Goal: Download file/media

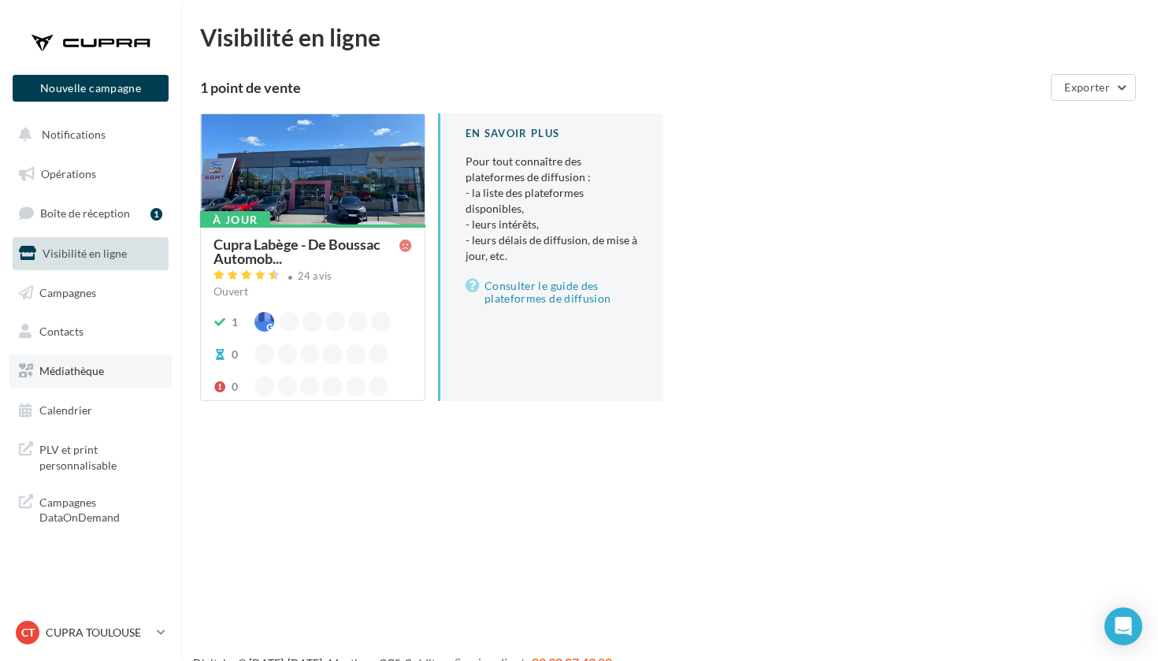
click at [83, 369] on span "Médiathèque" at bounding box center [71, 370] width 65 height 13
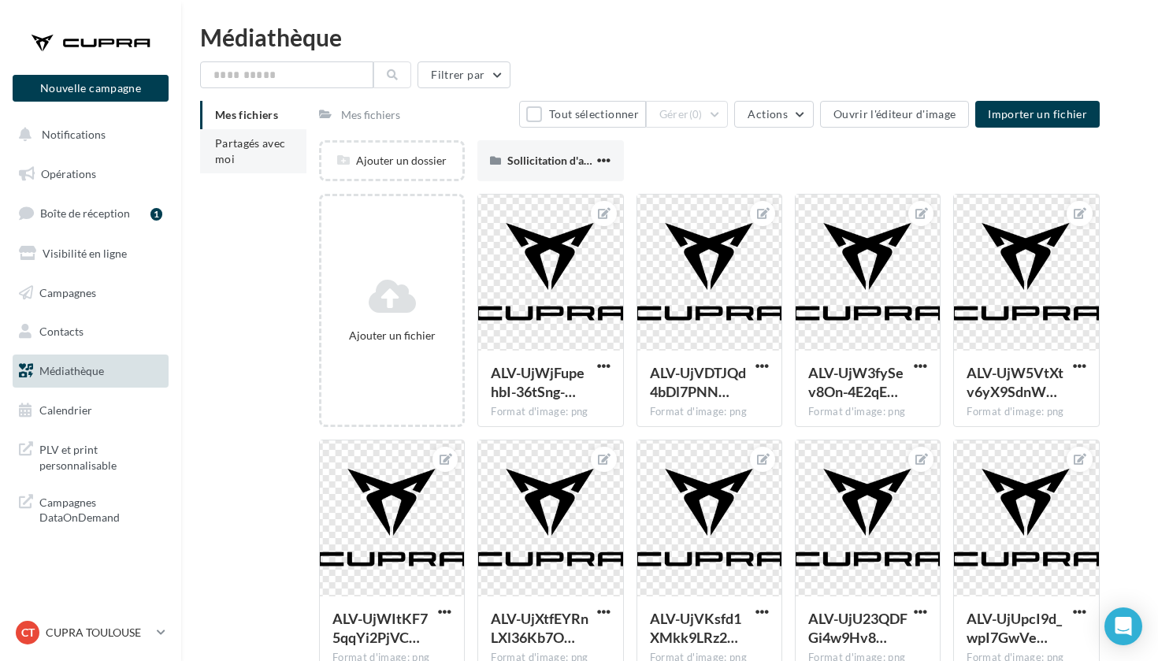
click at [251, 149] on span "Partagés avec moi" at bounding box center [250, 150] width 71 height 29
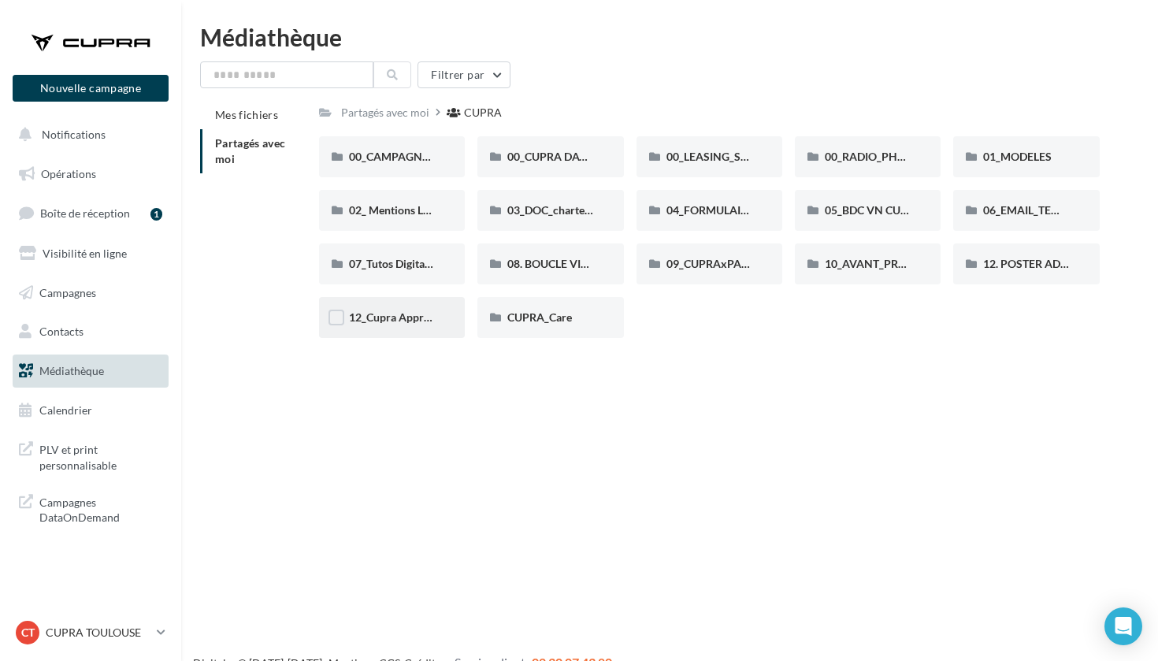
click at [409, 320] on span "12_Cupra Approved_OCCASIONS_GARANTIES" at bounding box center [465, 316] width 233 height 13
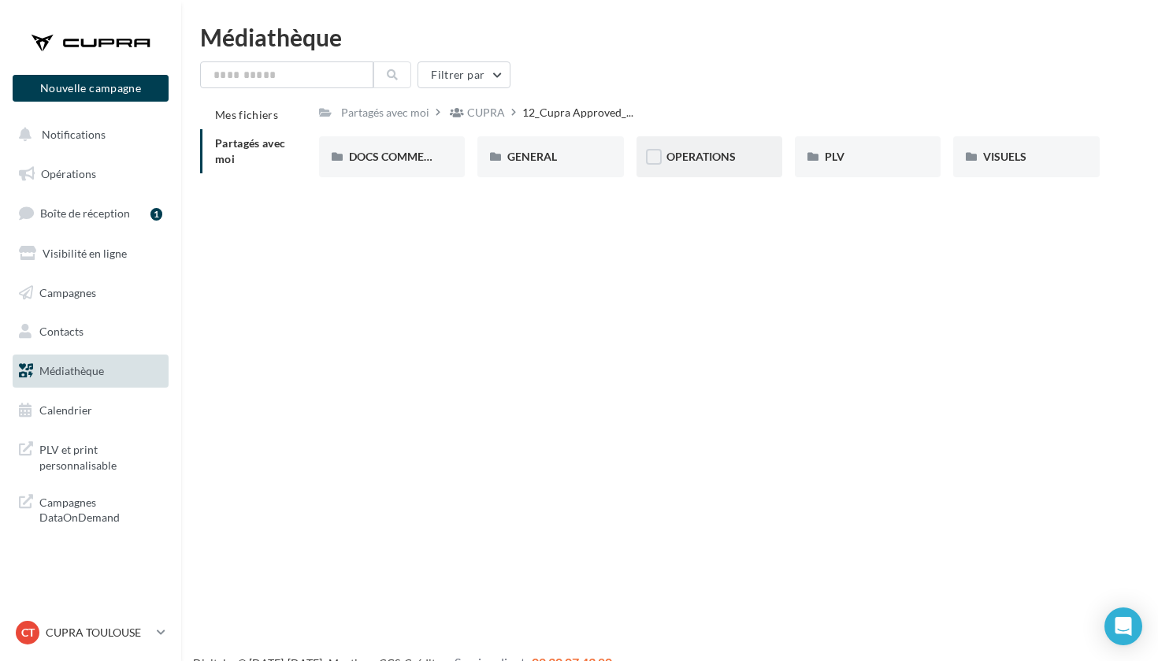
click at [752, 153] on div "OPERATIONS" at bounding box center [710, 156] width 146 height 41
click at [855, 156] on div "RS" at bounding box center [868, 157] width 86 height 16
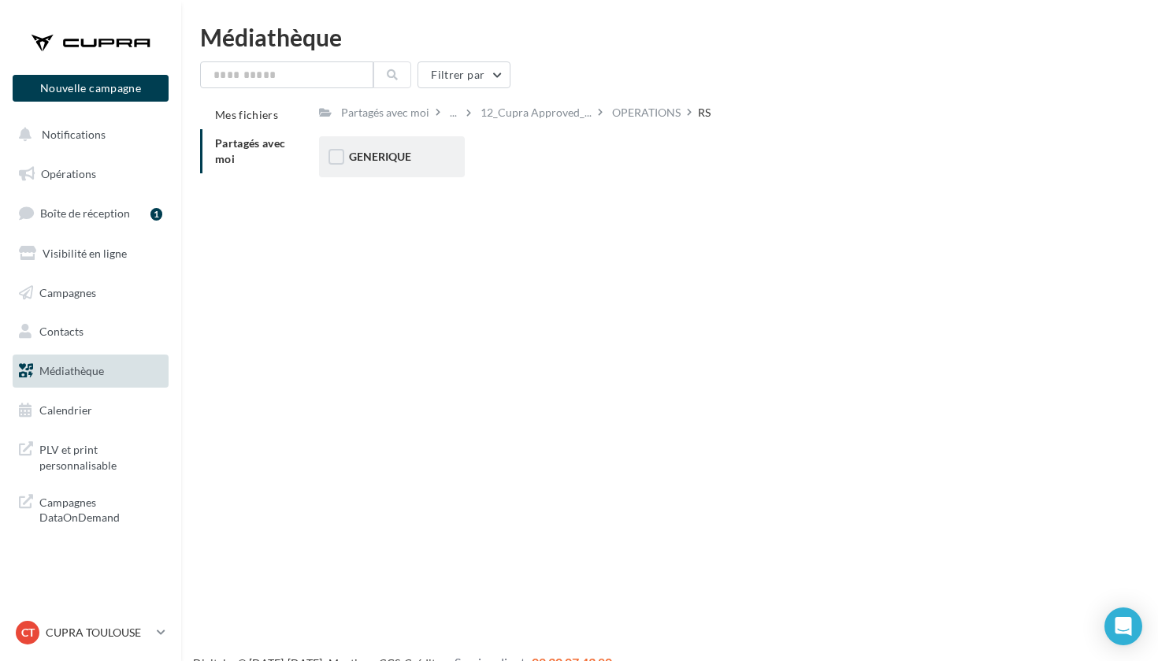
click at [429, 160] on div "GENERIQUE" at bounding box center [392, 157] width 86 height 16
click at [582, 117] on div "RS" at bounding box center [576, 113] width 13 height 16
click at [628, 112] on div "OPERATIONS" at bounding box center [646, 113] width 69 height 16
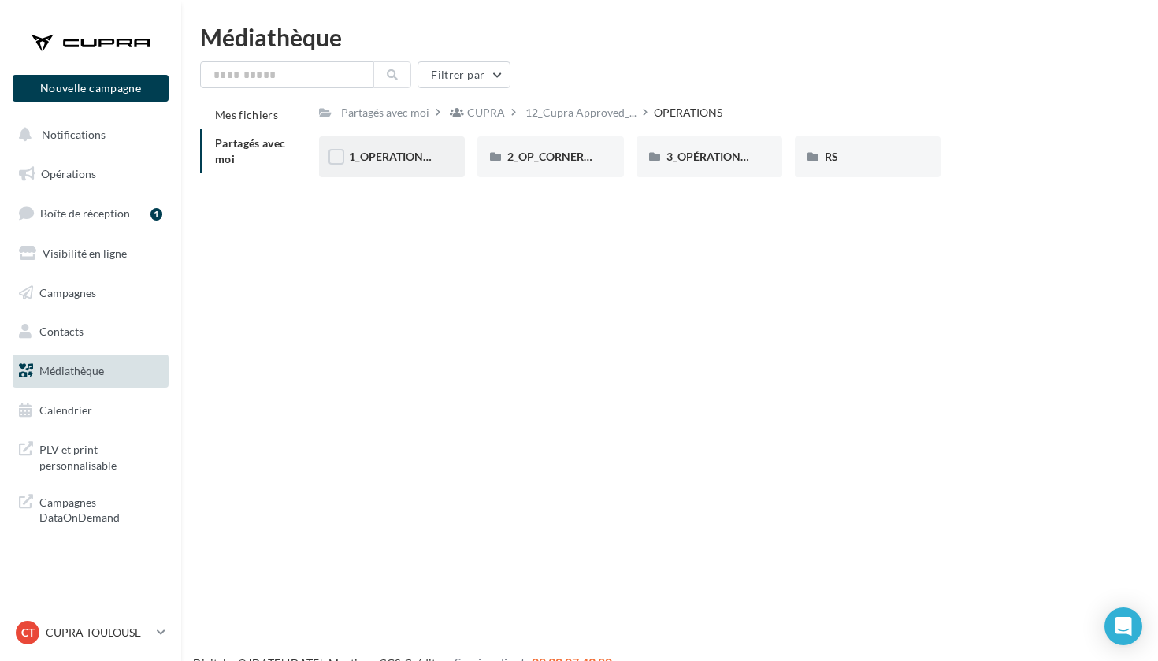
click at [418, 165] on div "1_OPERATION_Dispo_immédiate" at bounding box center [392, 156] width 146 height 41
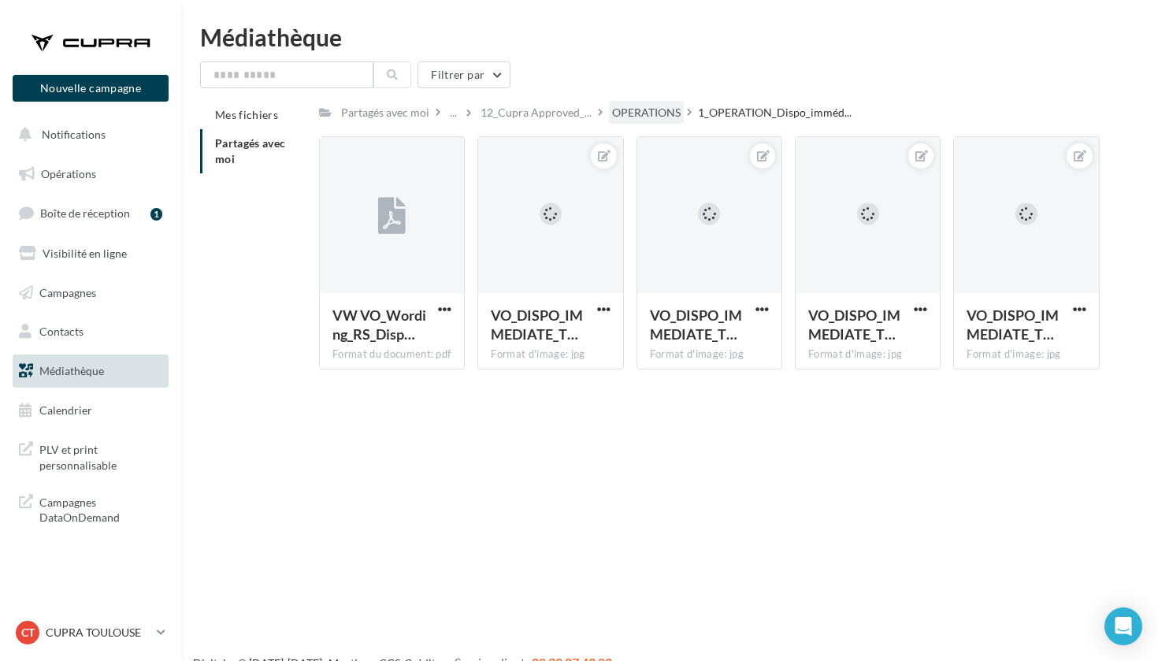
click at [660, 106] on div "OPERATIONS" at bounding box center [646, 113] width 69 height 16
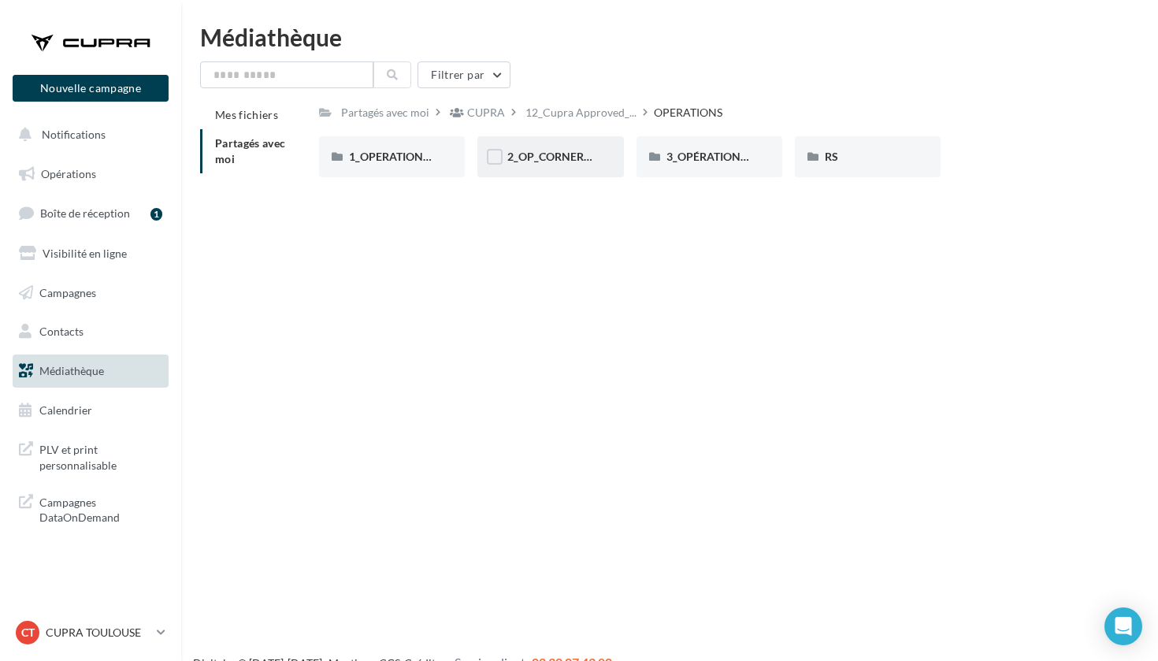
click at [582, 152] on span "2_OP_CORNER_BEV" at bounding box center [558, 156] width 102 height 13
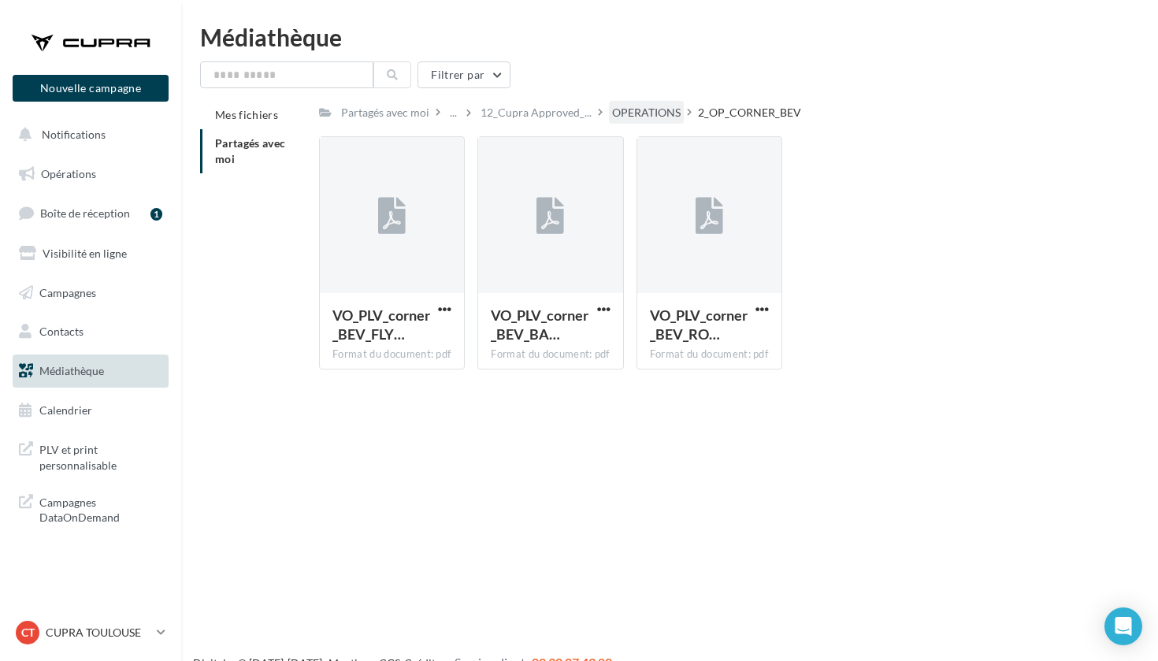
click at [652, 120] on div "OPERATIONS" at bounding box center [646, 113] width 69 height 16
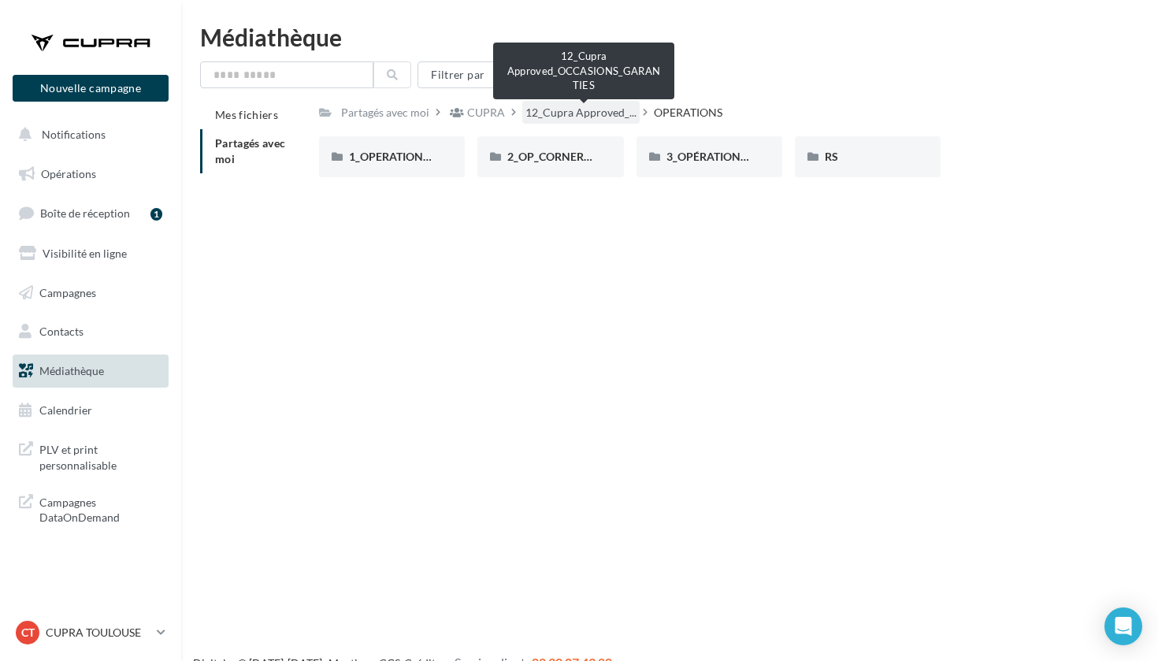
click at [592, 119] on span "12_Cupra Approved_..." at bounding box center [580, 113] width 111 height 16
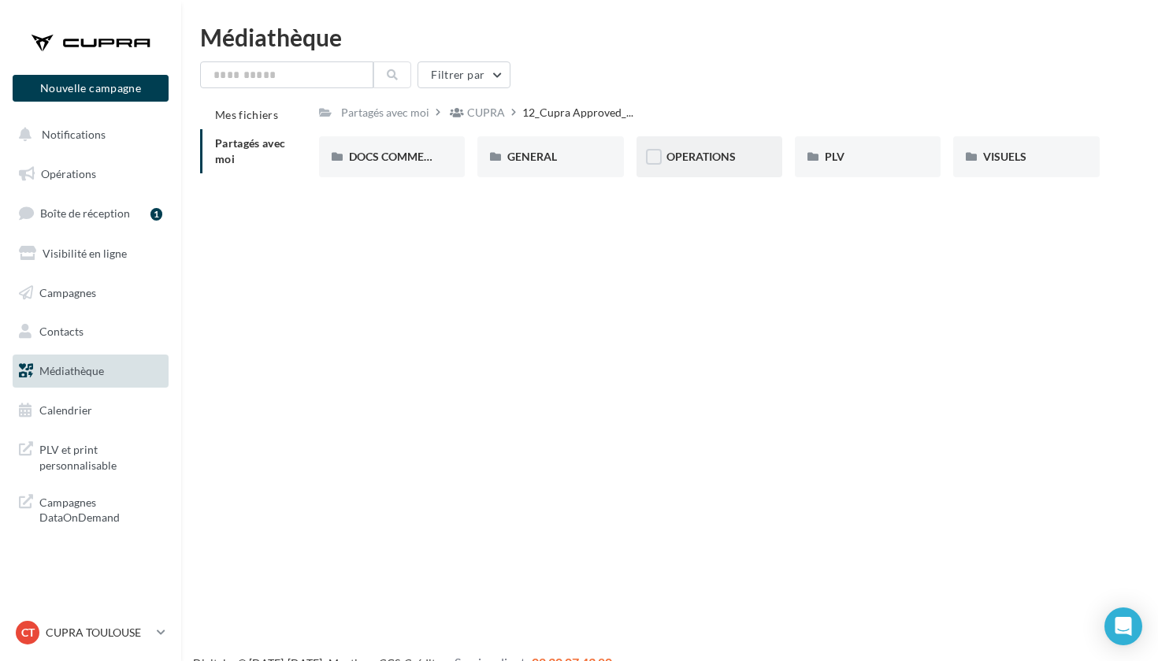
click at [688, 165] on div "OPERATIONS" at bounding box center [710, 156] width 146 height 41
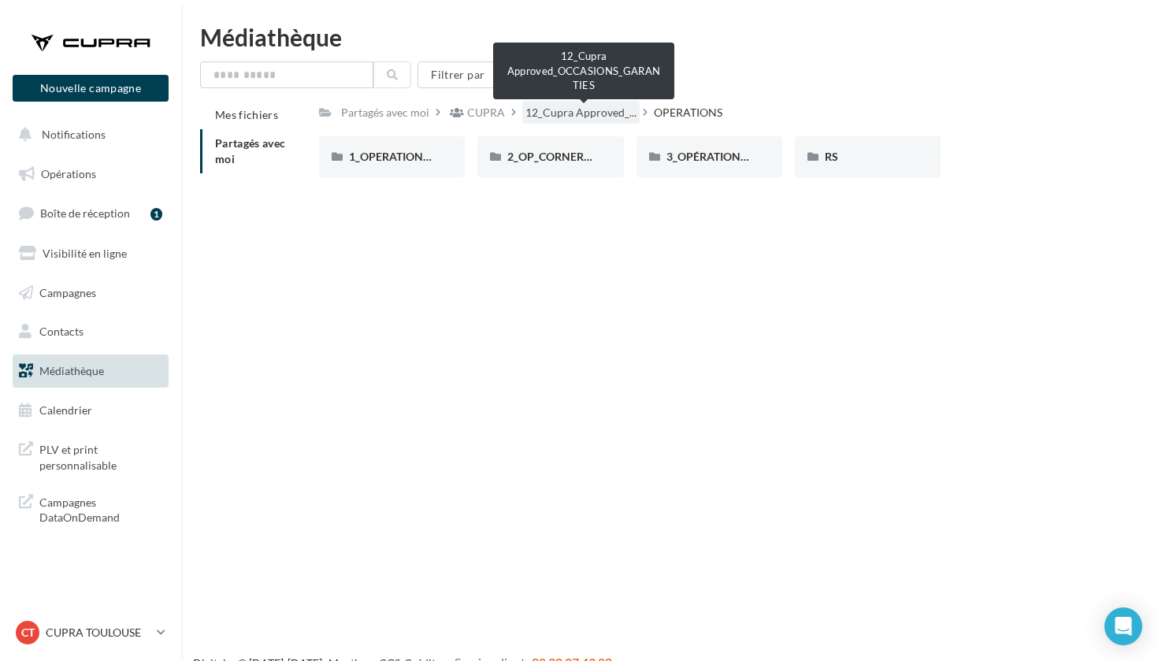
click at [592, 110] on span "12_Cupra Approved_..." at bounding box center [580, 113] width 111 height 16
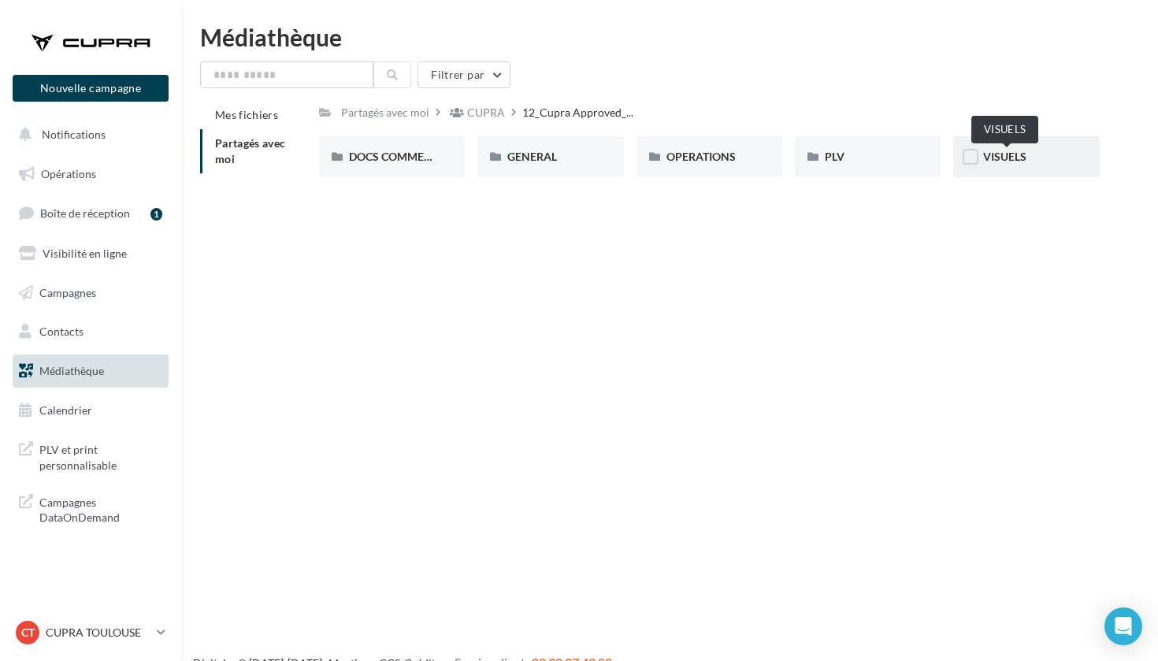
click at [997, 154] on span "VISUELS" at bounding box center [1004, 156] width 43 height 13
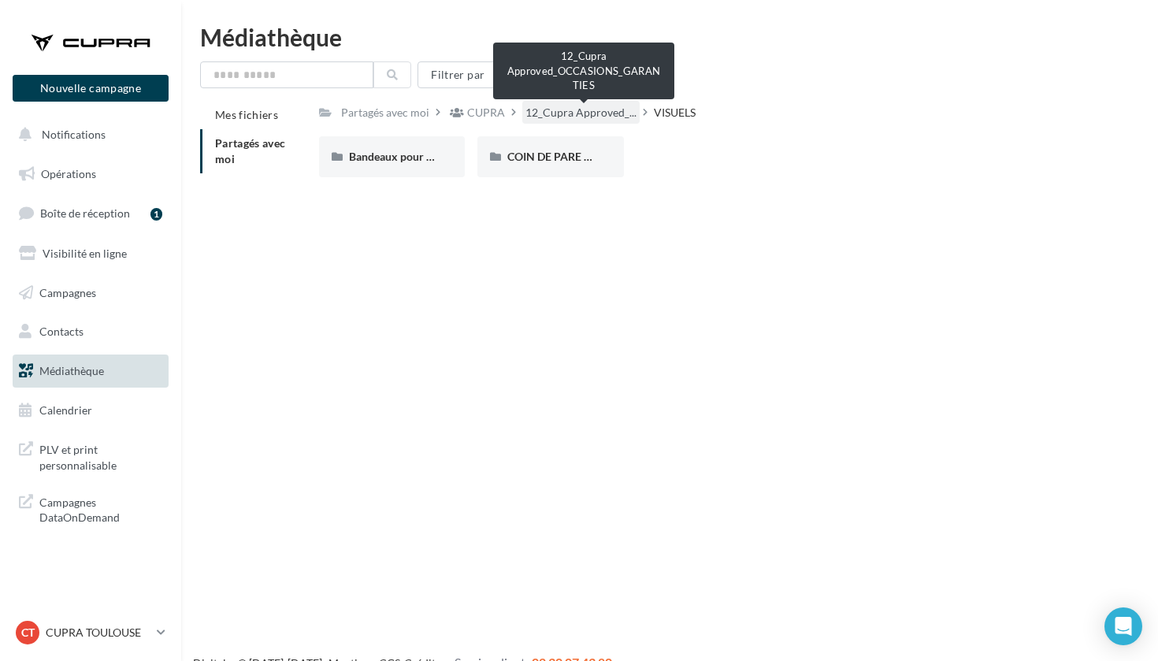
click at [592, 109] on span "12_Cupra Approved_..." at bounding box center [580, 113] width 111 height 16
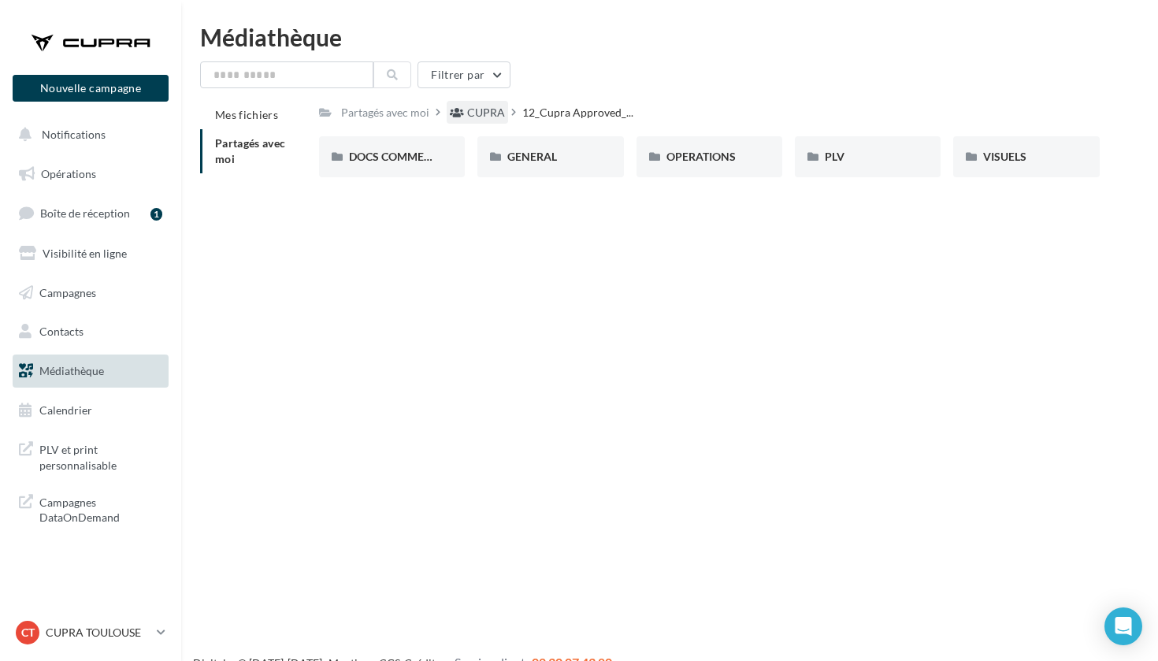
click at [468, 116] on div "CUPRA" at bounding box center [486, 113] width 38 height 16
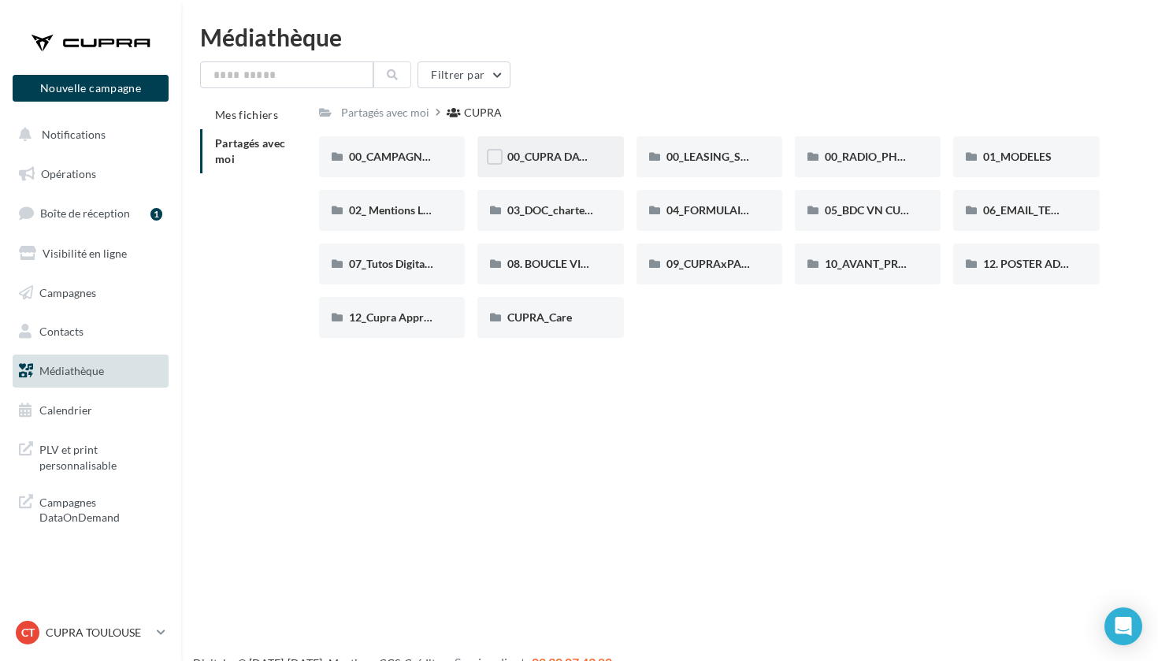
click at [559, 158] on span "00_CUPRA DAYS (JPO)" at bounding box center [564, 156] width 114 height 13
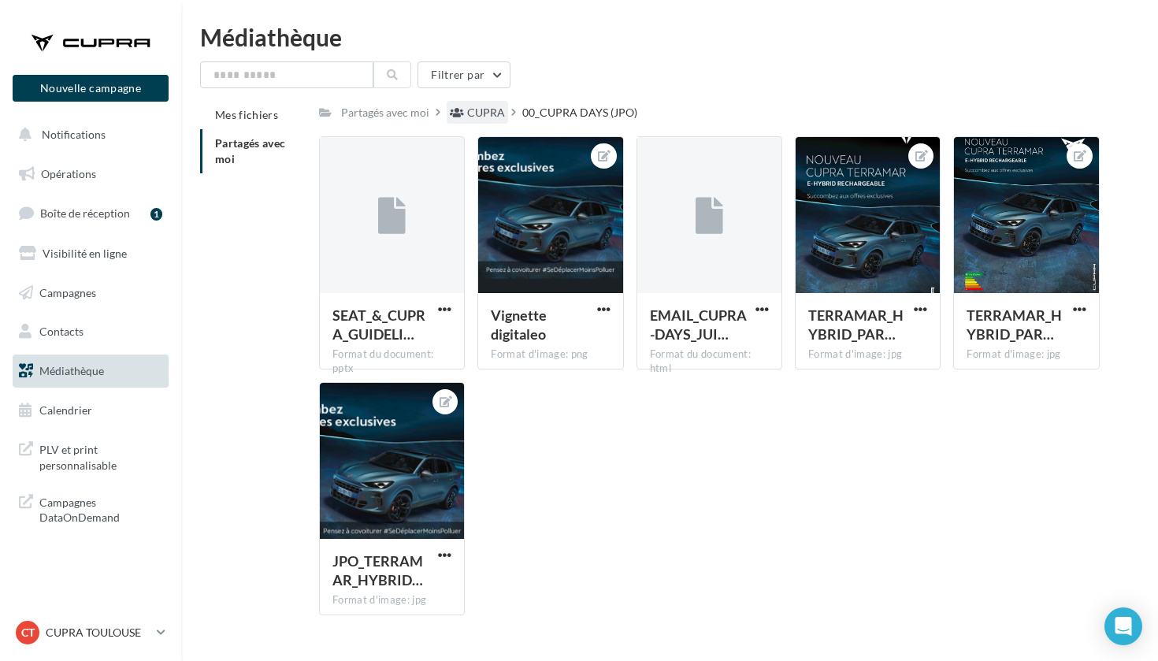
click at [485, 105] on div "CUPRA" at bounding box center [486, 113] width 38 height 16
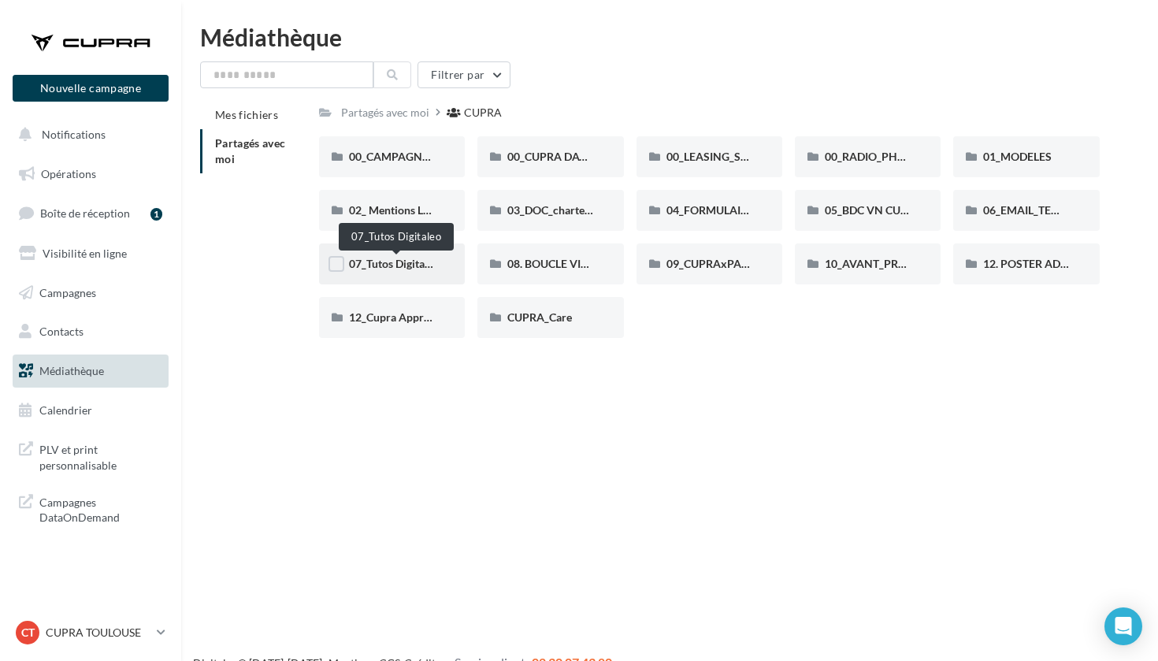
click at [381, 265] on span "07_Tutos Digitaleo" at bounding box center [394, 263] width 91 height 13
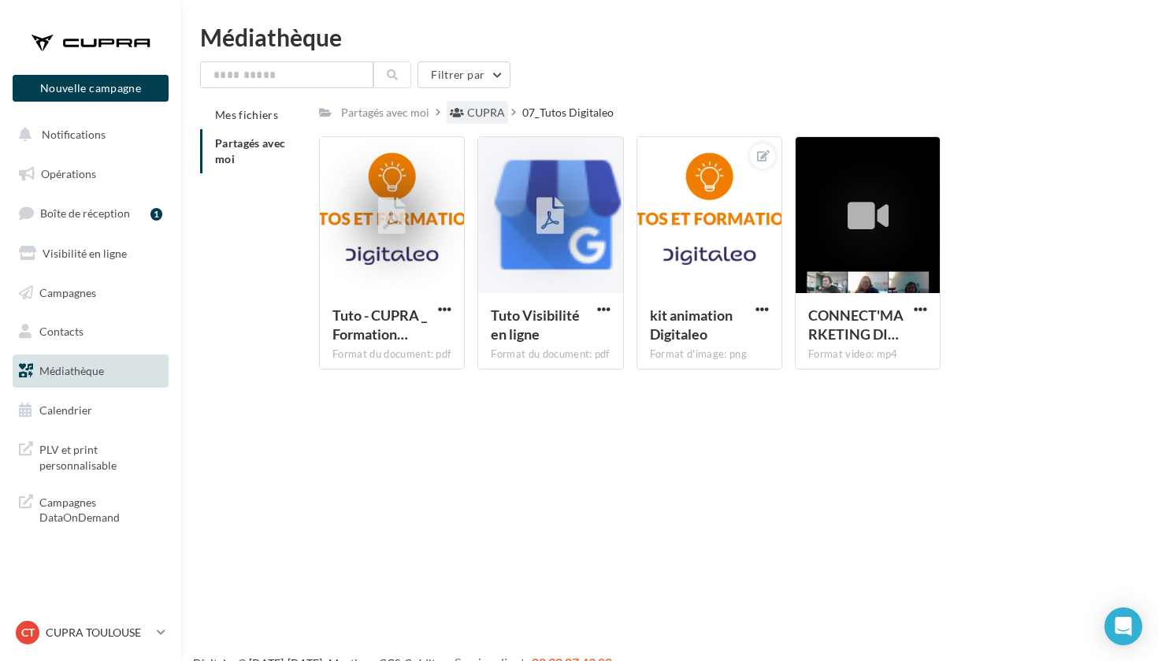
click at [480, 107] on div "CUPRA" at bounding box center [486, 113] width 38 height 16
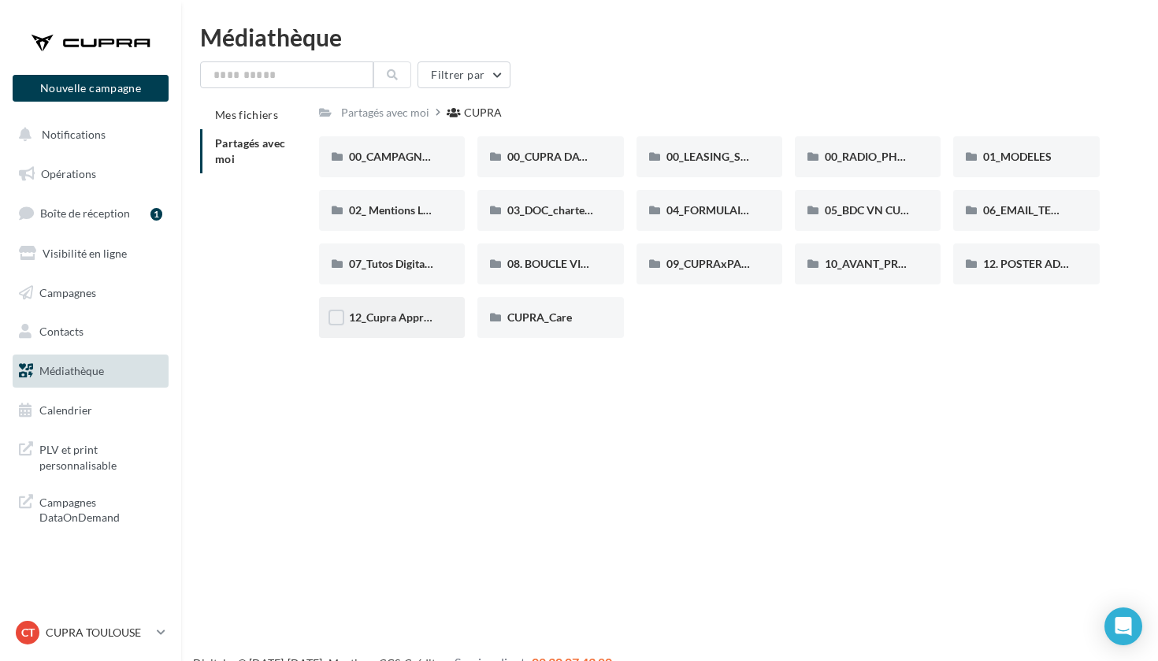
click at [417, 330] on div "12_Cupra Approved_OCCASIONS_GARANTIES" at bounding box center [392, 317] width 146 height 41
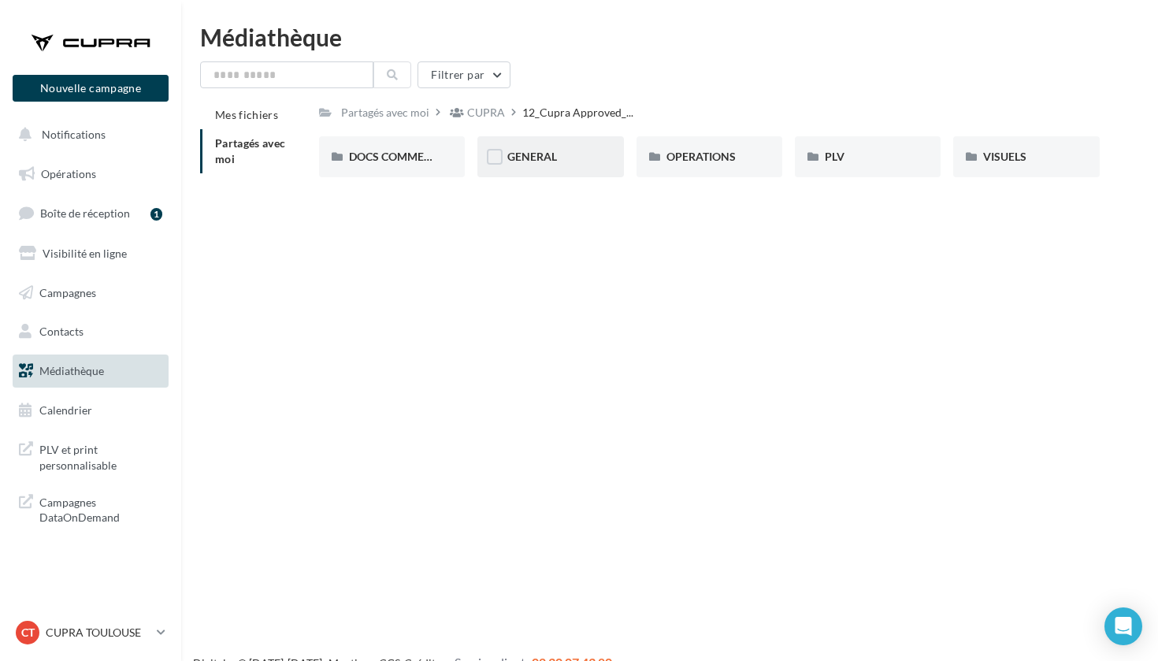
click at [544, 172] on div "GENERAL" at bounding box center [550, 156] width 146 height 41
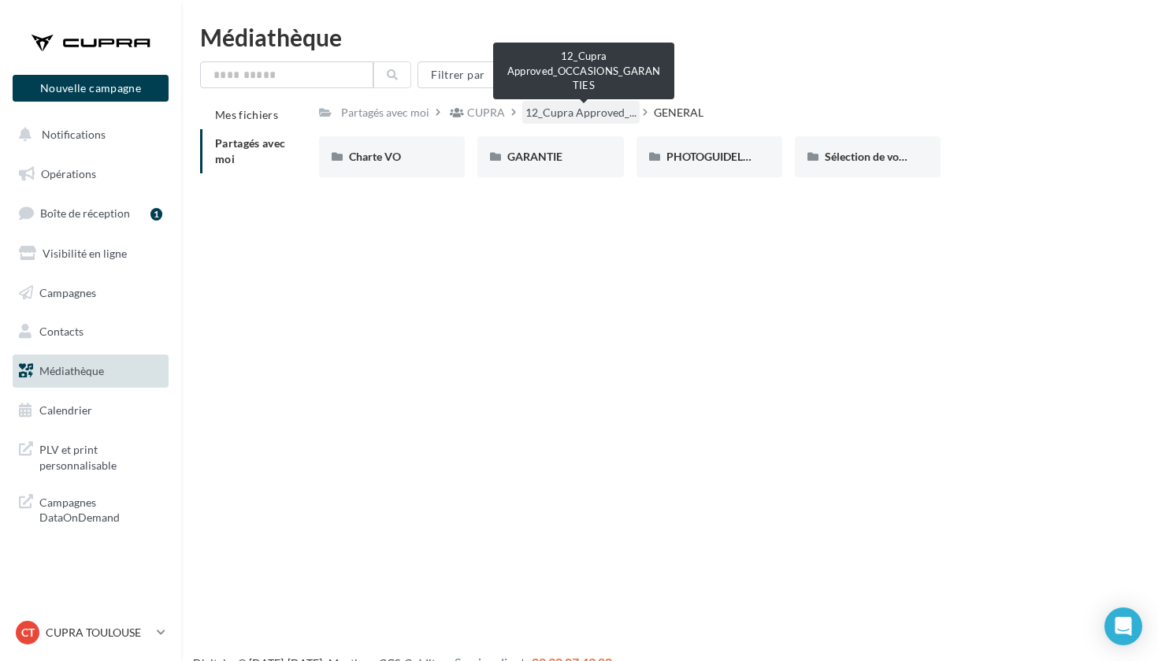
click at [563, 114] on span "12_Cupra Approved_..." at bounding box center [580, 113] width 111 height 16
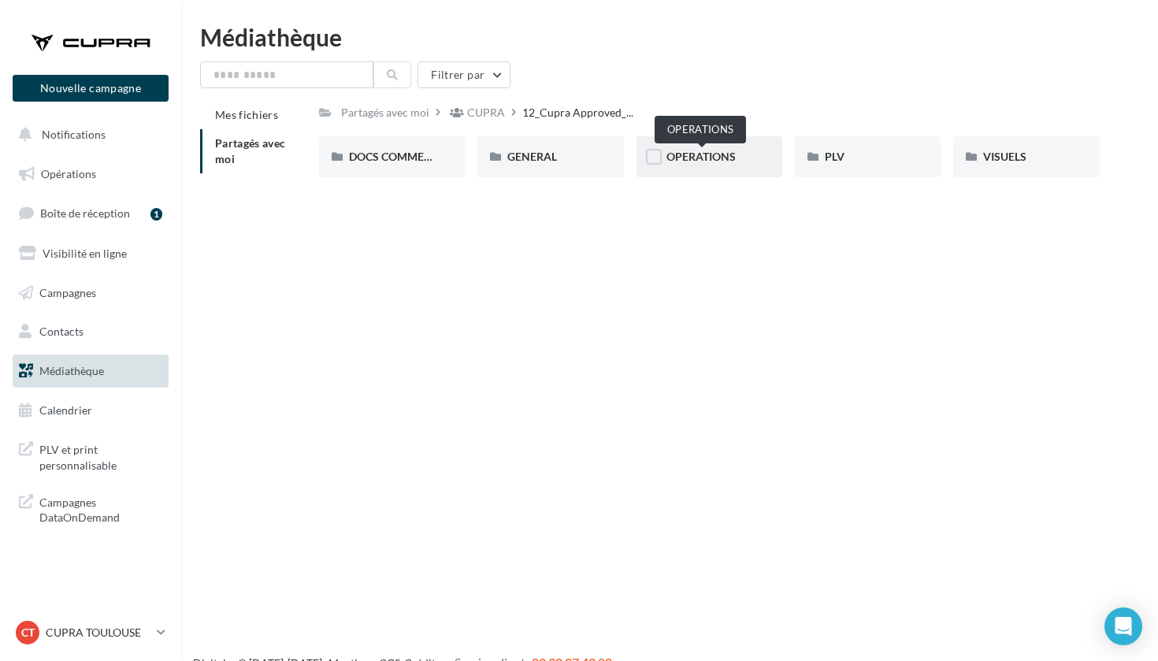
click at [678, 159] on span "OPERATIONS" at bounding box center [701, 156] width 69 height 13
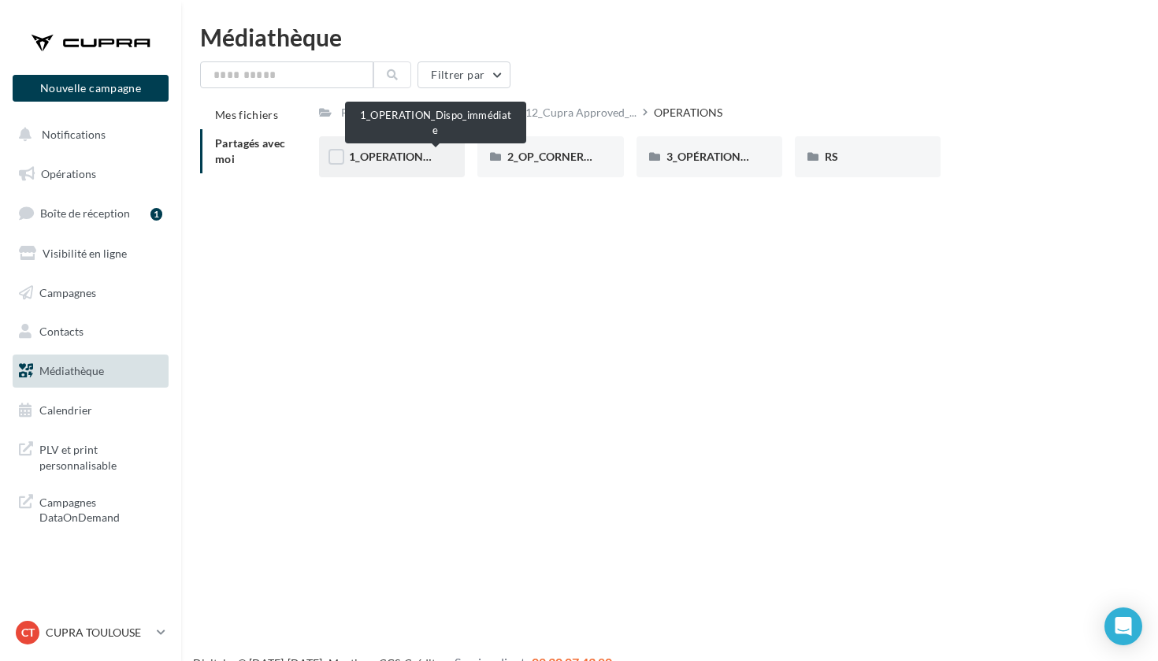
click at [384, 150] on span "1_OPERATION_Dispo_immédiate" at bounding box center [431, 156] width 164 height 13
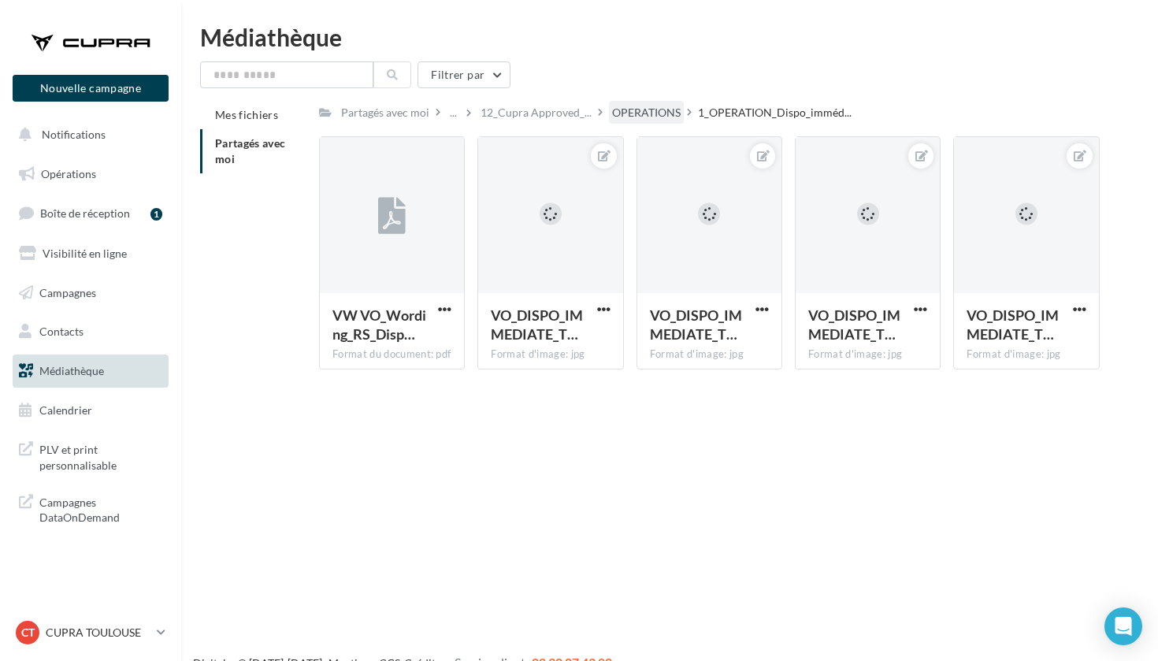
click at [654, 109] on div "OPERATIONS" at bounding box center [646, 113] width 69 height 16
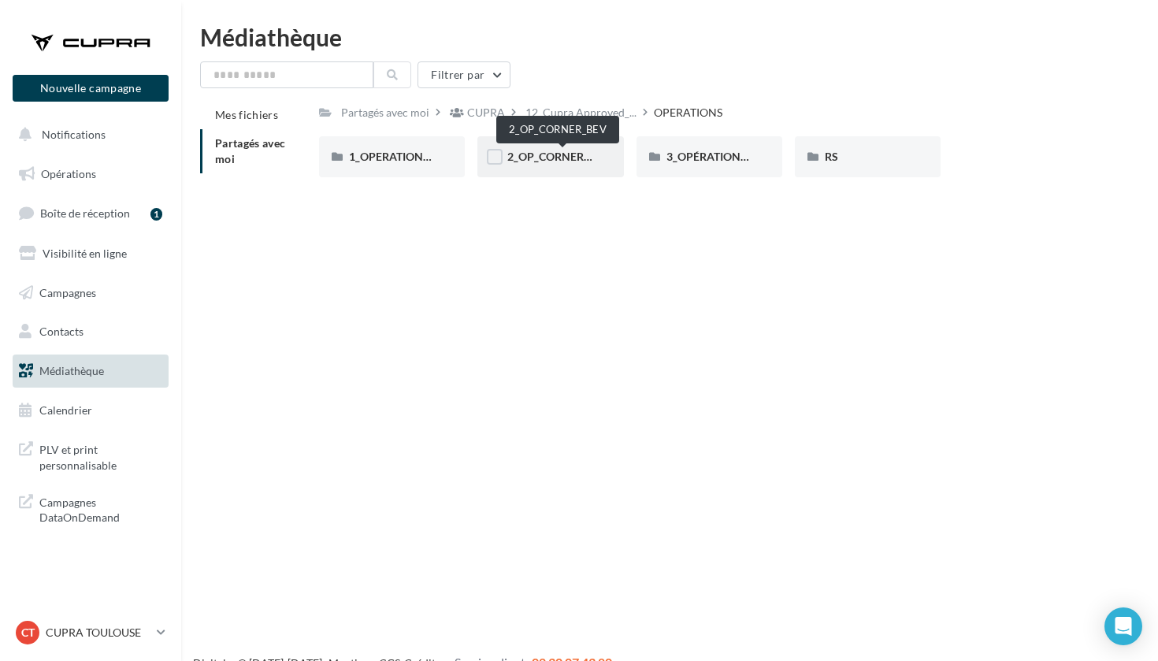
click at [563, 158] on span "2_OP_CORNER_BEV" at bounding box center [558, 156] width 102 height 13
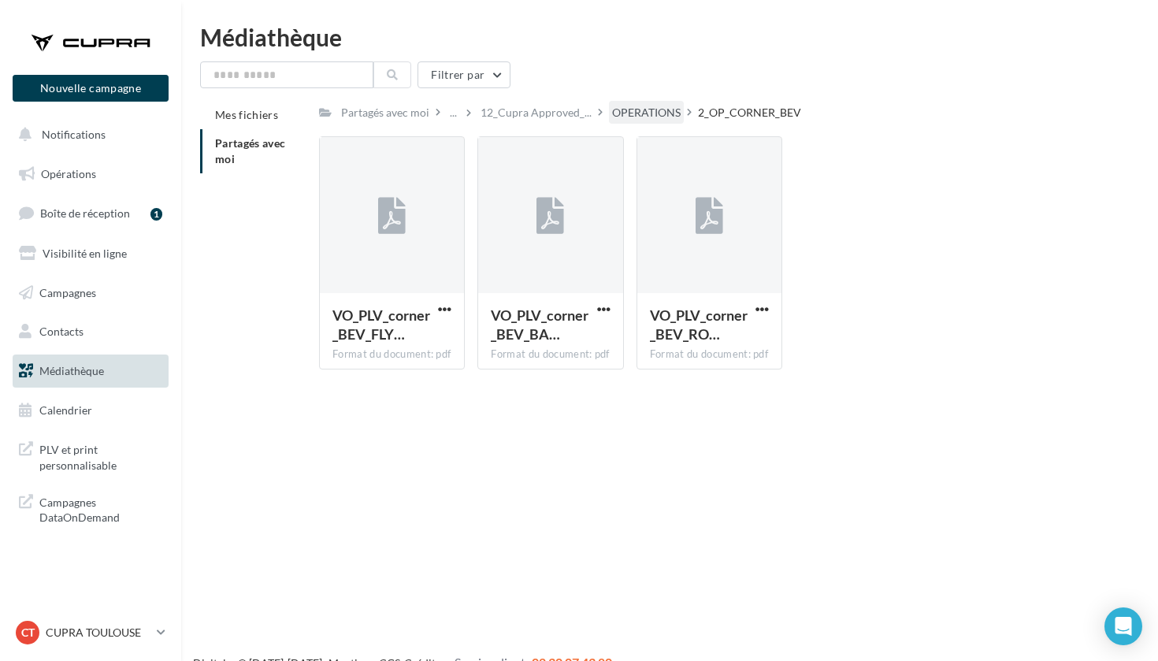
click at [667, 104] on div "OPERATIONS" at bounding box center [646, 112] width 75 height 23
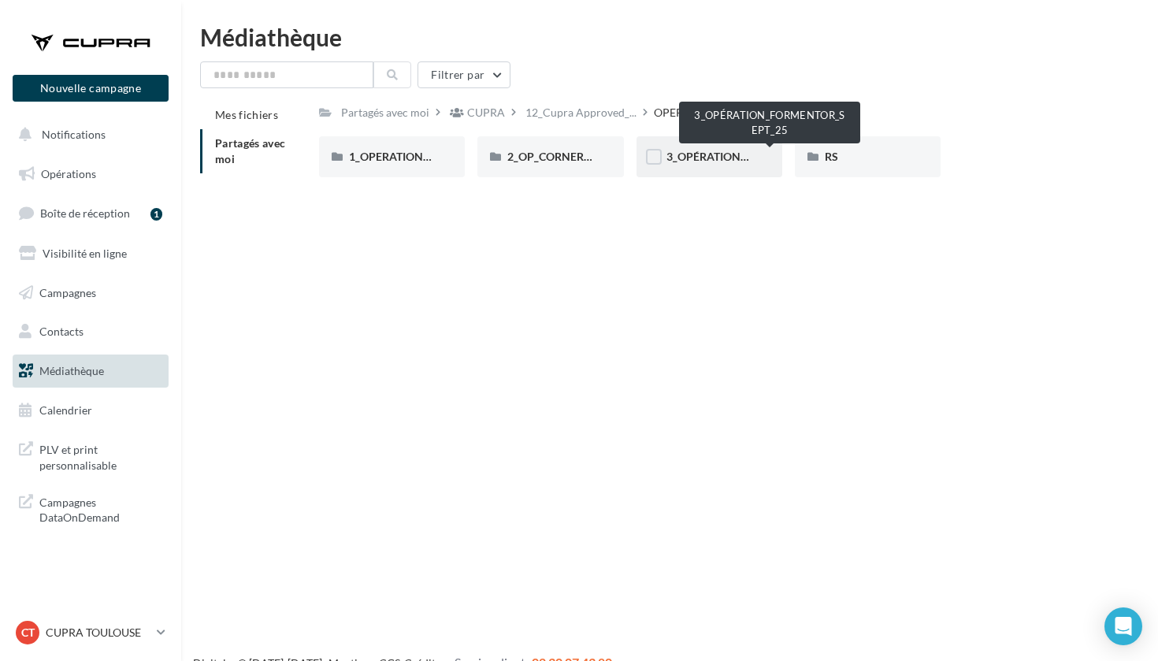
click at [700, 158] on span "3_OPÉRATION_FORMENTOR_SEPT_25" at bounding box center [764, 156] width 195 height 13
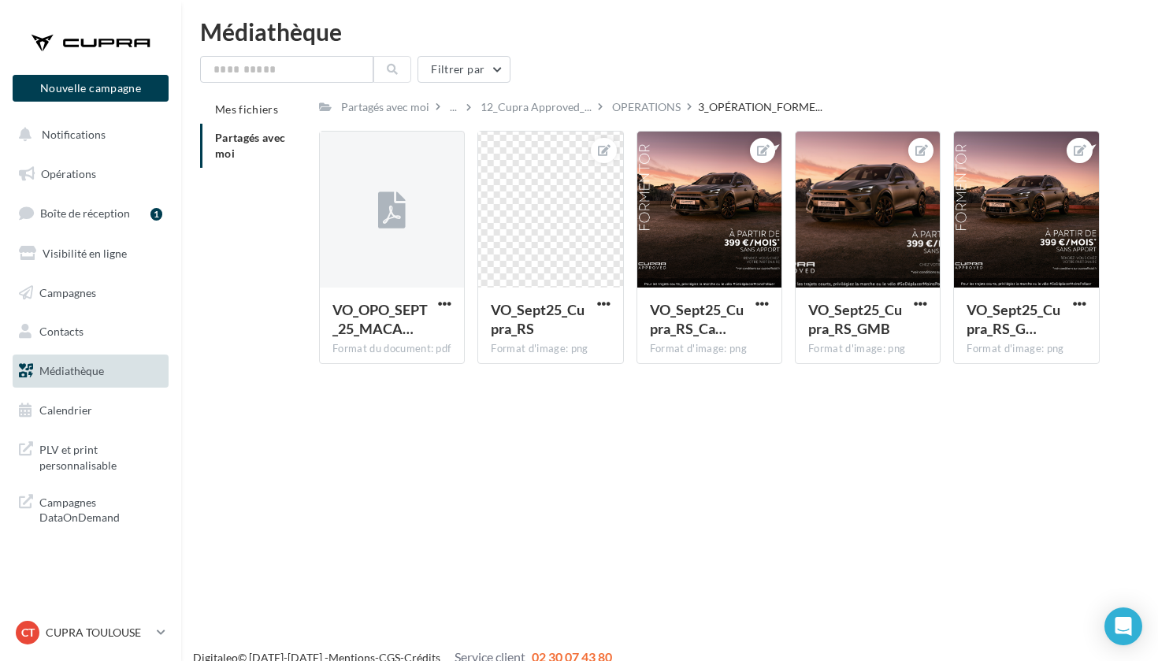
scroll to position [12, 0]
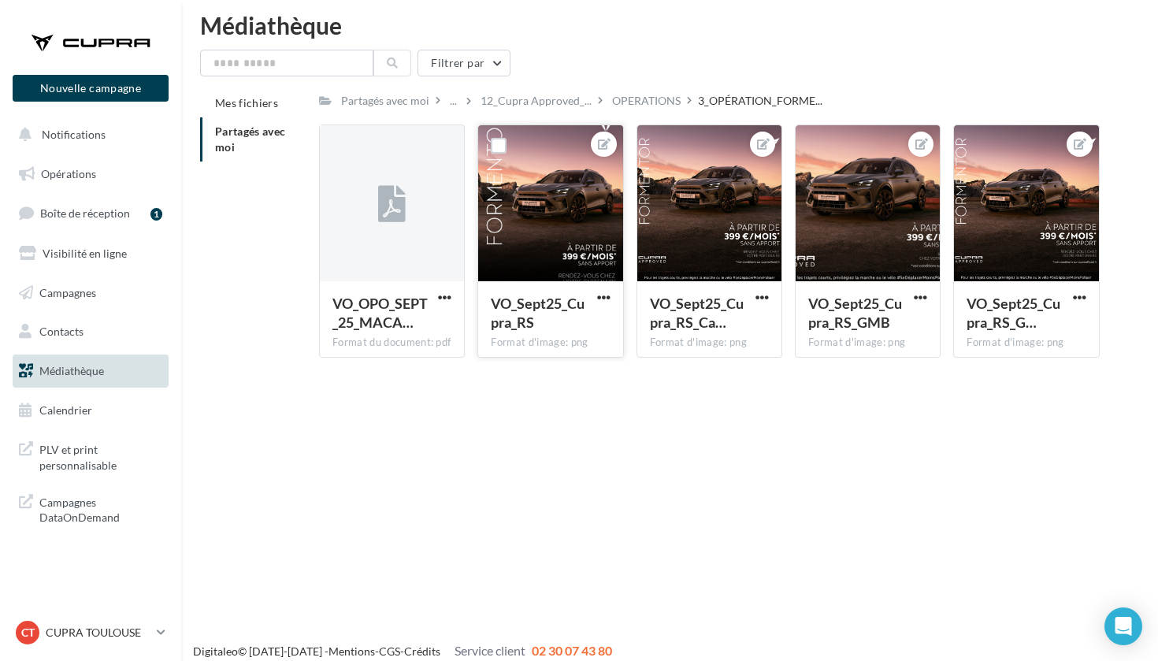
click at [574, 207] on div at bounding box center [550, 204] width 144 height 158
click at [594, 295] on button "button" at bounding box center [604, 299] width 20 height 16
click at [570, 381] on button "Télécharger" at bounding box center [530, 369] width 166 height 41
click at [574, 499] on div "Nouvelle campagne Nouvelle campagne Notifications Opérations Boîte de réception…" at bounding box center [579, 343] width 1158 height 661
click at [1078, 303] on span "button" at bounding box center [1079, 297] width 13 height 13
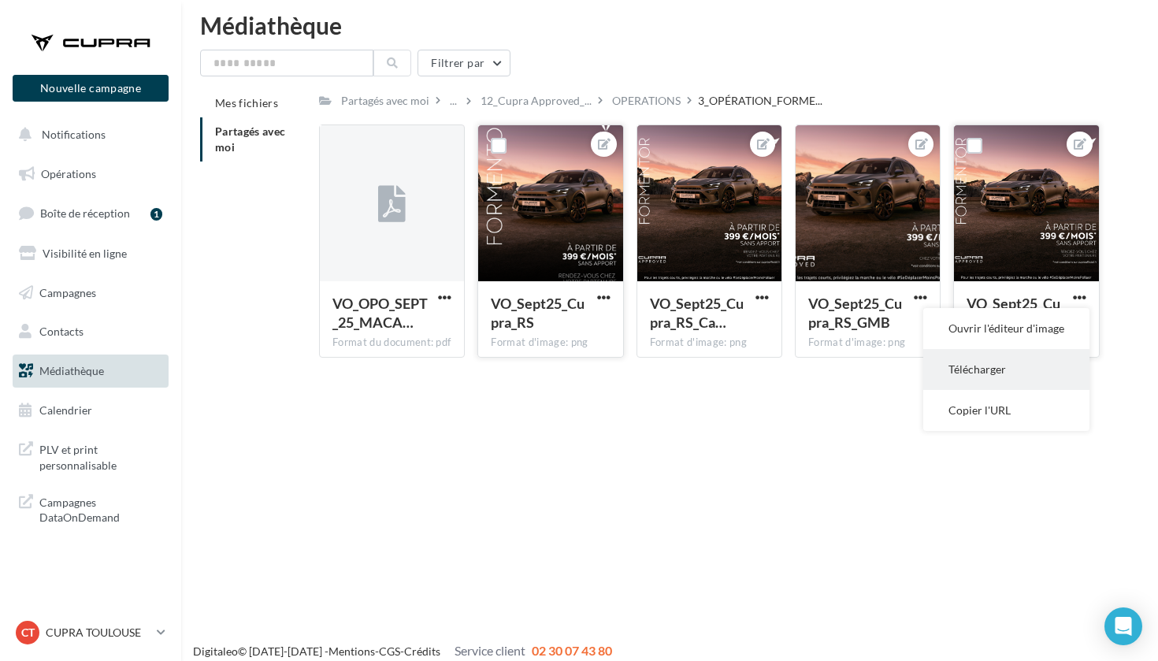
click at [1002, 370] on button "Télécharger" at bounding box center [1006, 369] width 166 height 41
click at [753, 301] on button "button" at bounding box center [762, 299] width 20 height 16
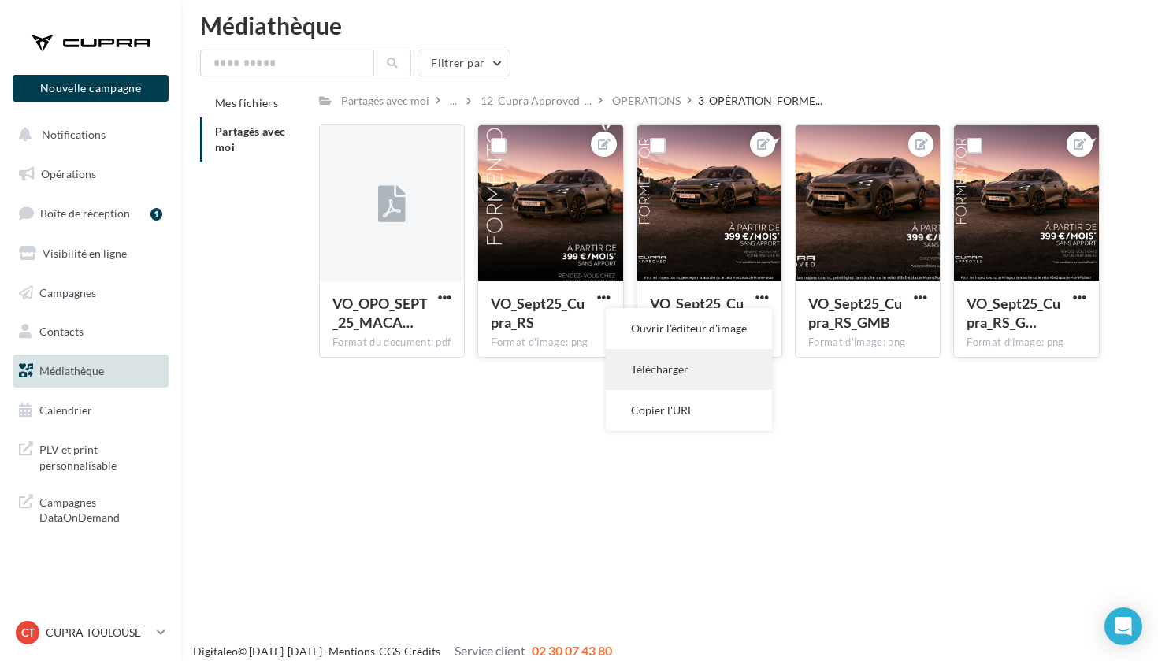
click at [680, 373] on button "Télécharger" at bounding box center [689, 369] width 166 height 41
click at [436, 377] on div "Nouvelle campagne Nouvelle campagne Notifications Opérations Boîte de réception…" at bounding box center [579, 343] width 1158 height 661
click at [369, 2] on html "Nouvelle campagne Nouvelle campagne Notifications Opérations Boîte de réception…" at bounding box center [579, 318] width 1158 height 661
click at [80, 620] on link "CT CUPRA TOULOUSE cupra_toulouse" at bounding box center [91, 633] width 156 height 30
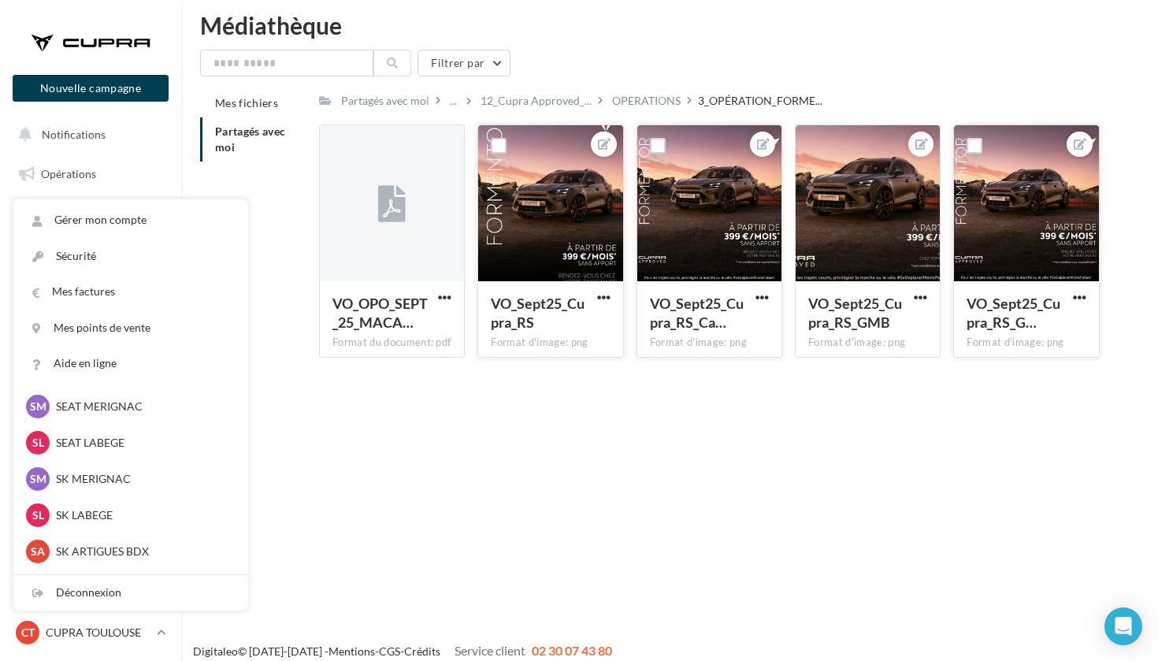
scroll to position [158, 0]
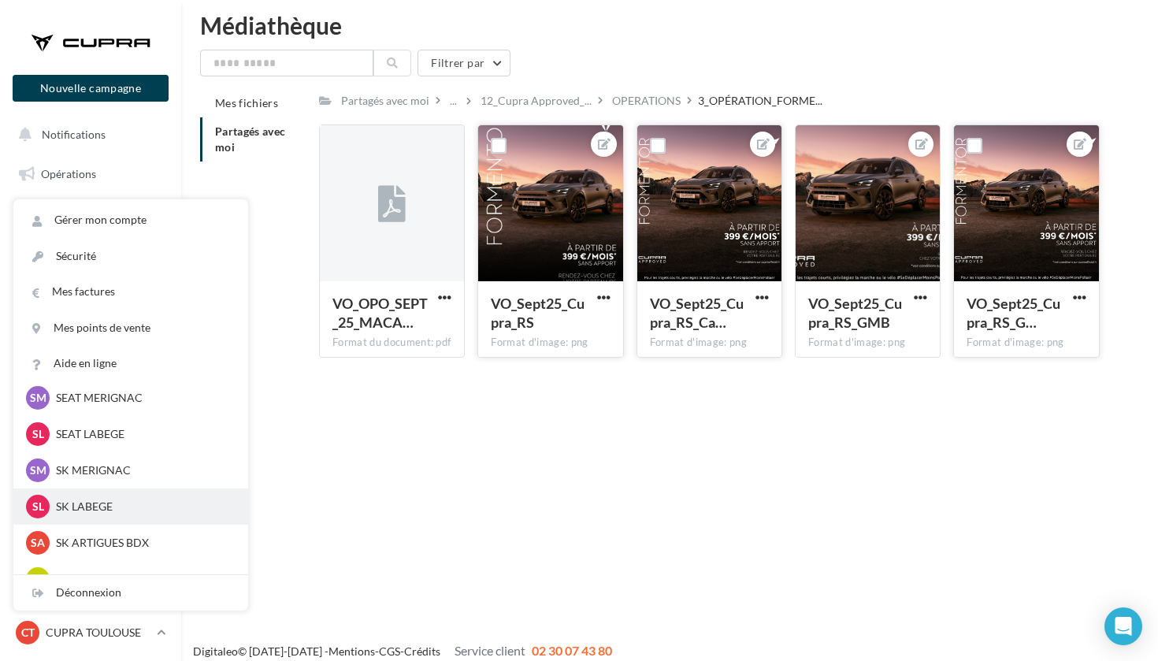
click at [108, 511] on p "SK LABEGE" at bounding box center [142, 507] width 173 height 16
